Goal: Information Seeking & Learning: Learn about a topic

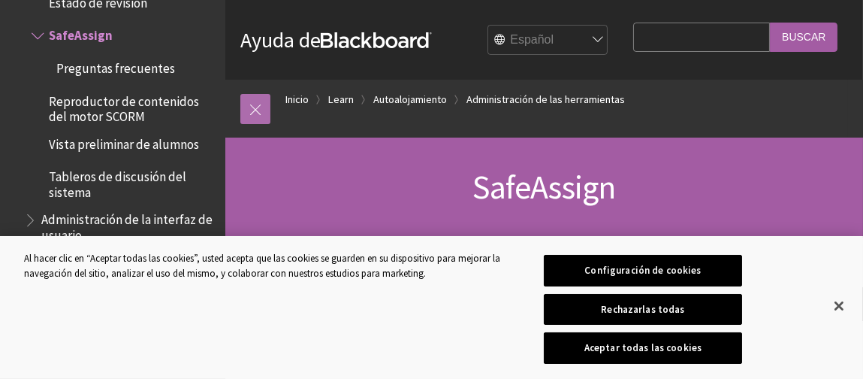
click at [260, 112] on link at bounding box center [255, 109] width 30 height 30
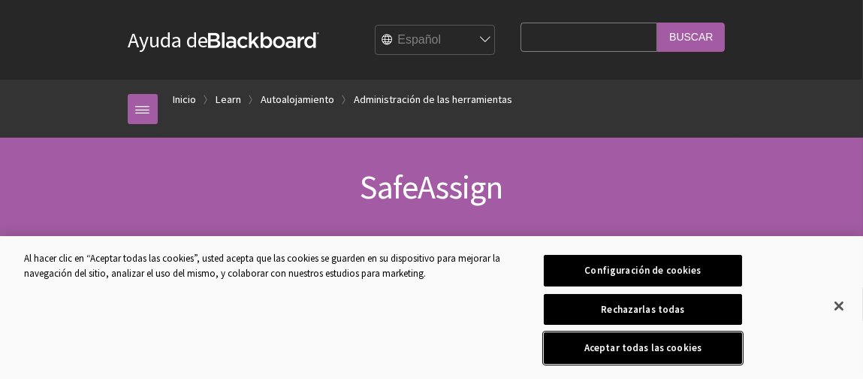
click at [665, 354] on button "Aceptar todas las cookies" at bounding box center [643, 348] width 198 height 32
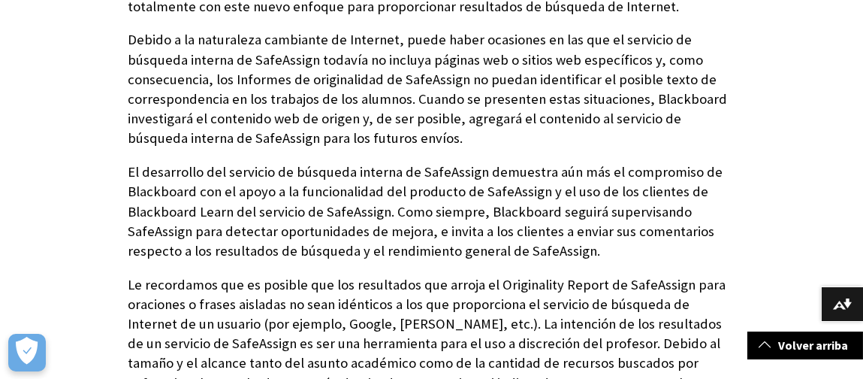
scroll to position [1878, 0]
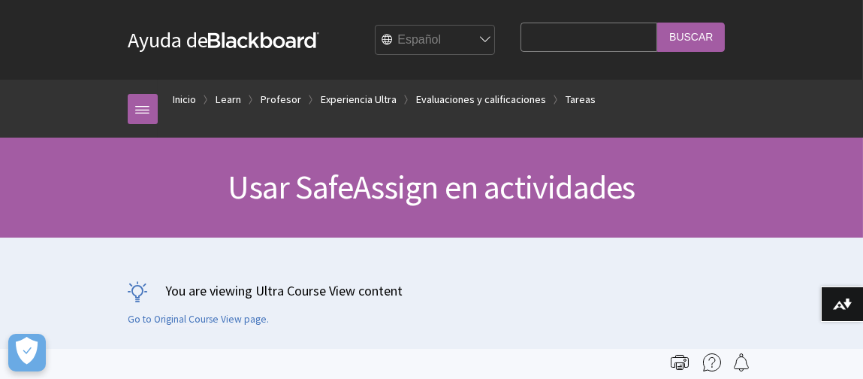
scroll to position [2259, 0]
click at [561, 37] on input "Search Query" at bounding box center [589, 37] width 137 height 29
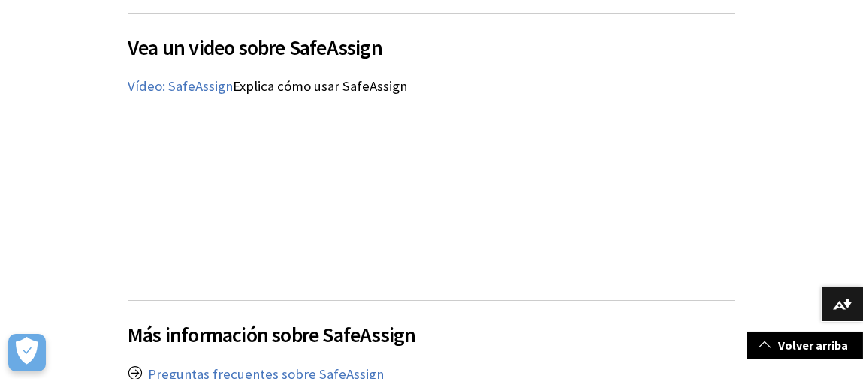
scroll to position [2329, 0]
